Goal: Task Accomplishment & Management: Manage account settings

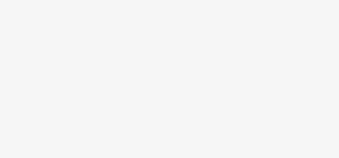
click at [287, 7] on body at bounding box center [169, 79] width 339 height 158
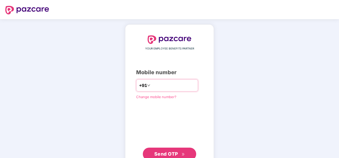
click at [157, 89] on input "number" at bounding box center [173, 85] width 44 height 9
type input "**********"
click at [168, 156] on span "Send OTP" at bounding box center [166, 154] width 24 height 6
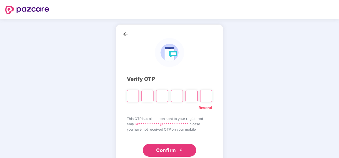
type input "*"
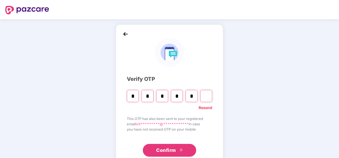
type input "*"
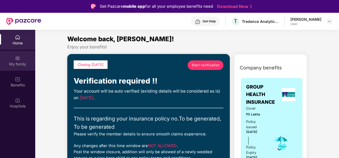
click at [14, 61] on div "My family" at bounding box center [17, 61] width 35 height 20
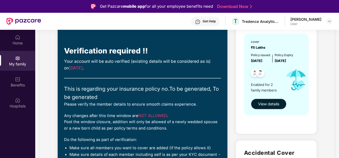
scroll to position [55, 0]
click at [269, 107] on button "View details" at bounding box center [268, 104] width 35 height 11
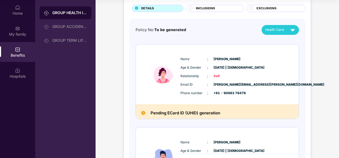
scroll to position [13, 0]
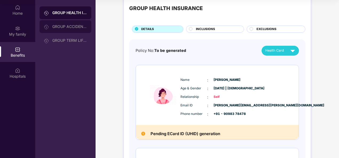
click at [63, 27] on div "GROUP ACCIDENTAL INSURANCE" at bounding box center [69, 27] width 35 height 4
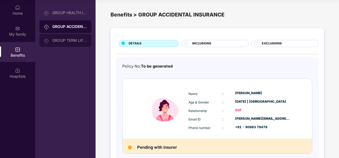
click at [66, 35] on div "GROUP TERM LIFE INSURANCE" at bounding box center [65, 40] width 52 height 13
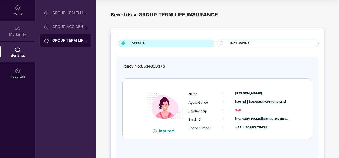
click at [11, 34] on div "My family" at bounding box center [17, 34] width 35 height 5
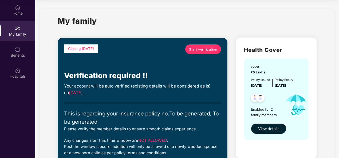
click at [197, 49] on span "Start verification" at bounding box center [203, 49] width 28 height 5
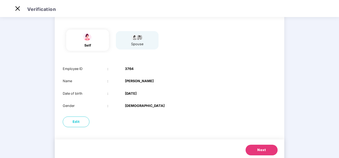
scroll to position [52, 0]
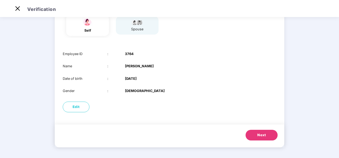
click at [271, 135] on button "Next" at bounding box center [261, 135] width 32 height 11
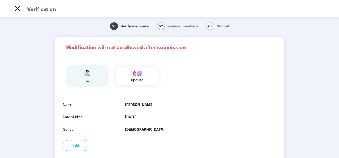
scroll to position [39, 0]
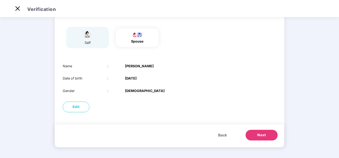
click at [259, 133] on span "Next" at bounding box center [261, 135] width 9 height 5
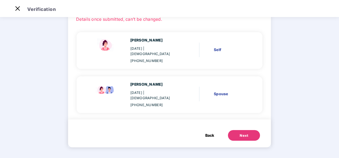
scroll to position [27, 0]
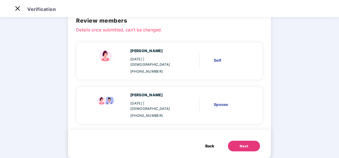
click at [246, 141] on button "Next" at bounding box center [244, 146] width 32 height 11
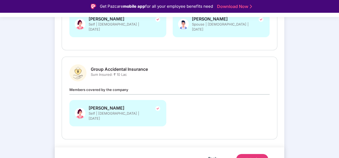
scroll to position [13, 0]
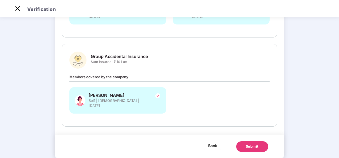
click at [212, 142] on button "Back" at bounding box center [212, 146] width 17 height 9
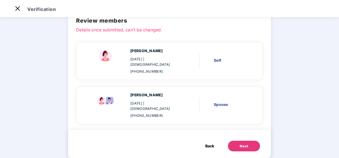
scroll to position [0, 0]
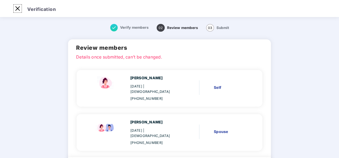
click at [19, 6] on img at bounding box center [17, 8] width 9 height 9
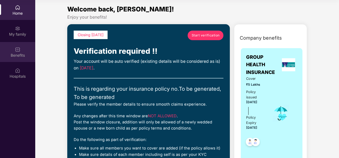
click at [17, 51] on img at bounding box center [17, 49] width 5 height 5
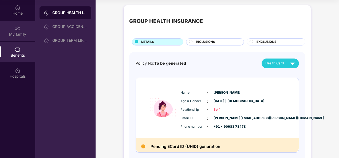
click at [24, 29] on div "My family" at bounding box center [17, 31] width 35 height 20
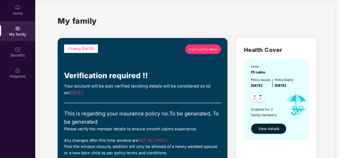
scroll to position [7, 0]
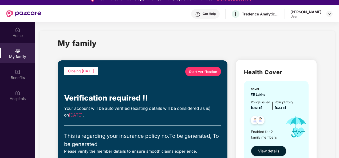
click at [307, 10] on div "[PERSON_NAME]" at bounding box center [305, 11] width 31 height 5
click at [321, 13] on div "[PERSON_NAME]" at bounding box center [305, 11] width 31 height 5
click at [328, 14] on img at bounding box center [329, 14] width 4 height 4
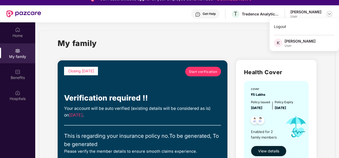
click at [328, 14] on img at bounding box center [329, 14] width 4 height 4
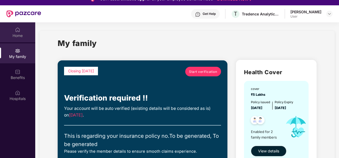
click at [26, 34] on div "Home" at bounding box center [17, 35] width 35 height 5
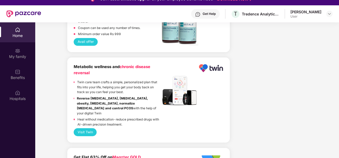
scroll to position [1165, 0]
